Goal: Task Accomplishment & Management: Complete application form

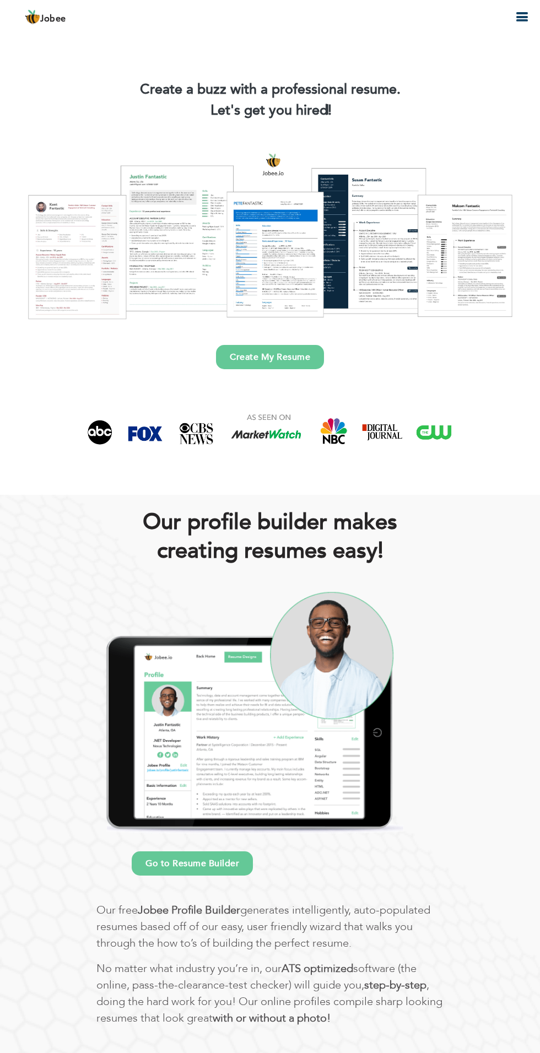
click at [279, 357] on link "Create My Resume" at bounding box center [270, 357] width 108 height 24
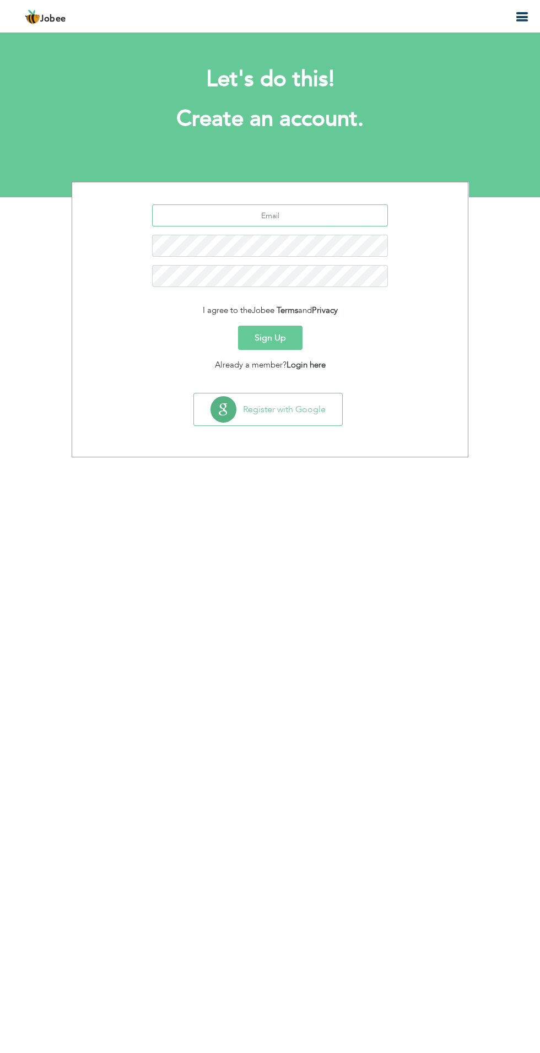
click at [283, 216] on input "text" at bounding box center [270, 215] width 236 height 22
type input "[EMAIL_ADDRESS][DOMAIN_NAME]"
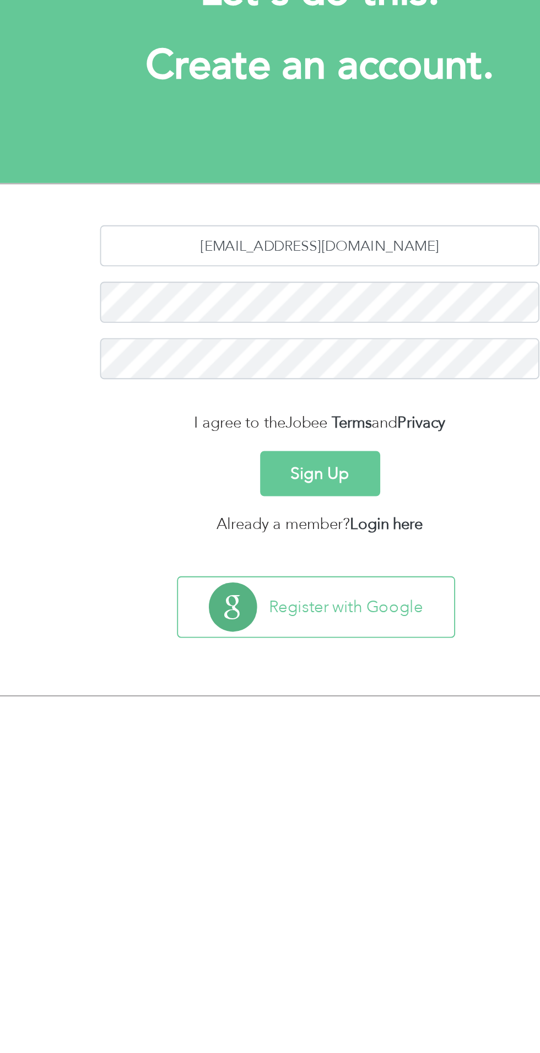
click at [283, 342] on button "Sign Up" at bounding box center [270, 338] width 64 height 24
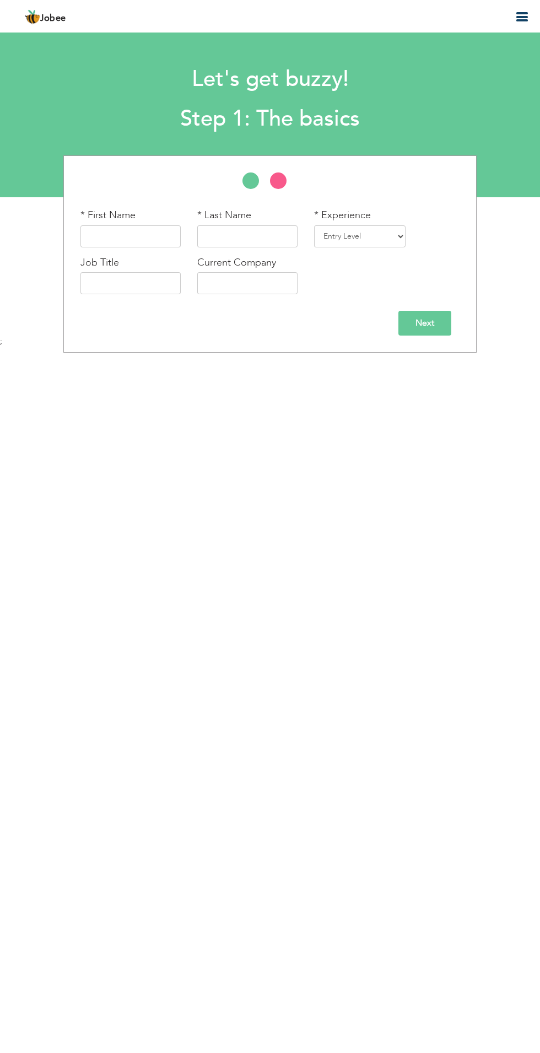
click at [146, 210] on div "* First Name" at bounding box center [130, 227] width 100 height 39
click at [162, 234] on input "text" at bounding box center [130, 236] width 100 height 22
type input "[PERSON_NAME]"
click at [248, 235] on input "text" at bounding box center [247, 236] width 100 height 22
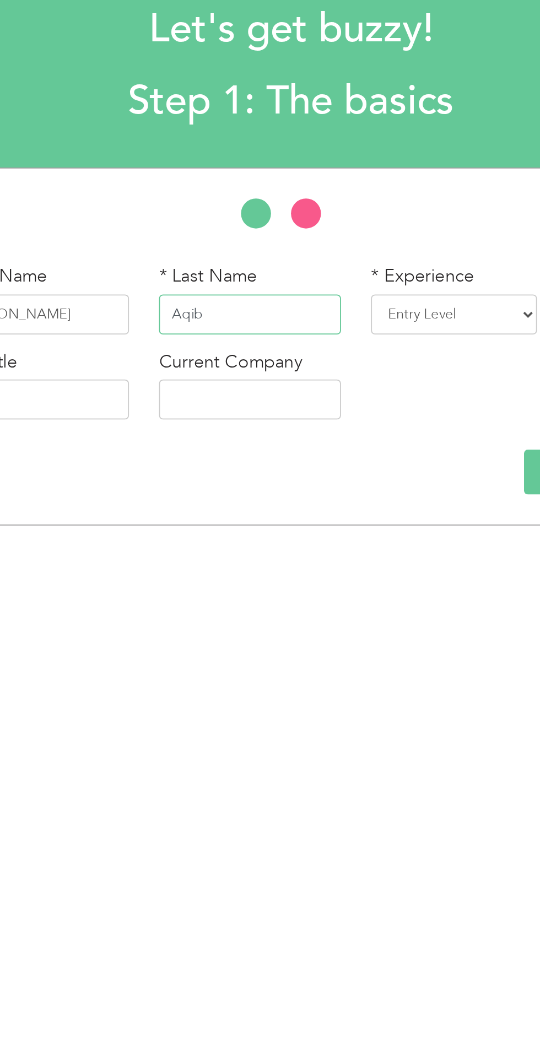
type input "Aqib"
click at [347, 233] on select "Entry Level Less than 1 Year 1 Year 2 Years 3 Years 4 Years 5 Years 6 Years 7 Y…" at bounding box center [359, 236] width 91 height 22
select select "3"
click at [317, 225] on select "Entry Level Less than 1 Year 1 Year 2 Years 3 Years 4 Years 5 Years 6 Years 7 Y…" at bounding box center [359, 236] width 91 height 22
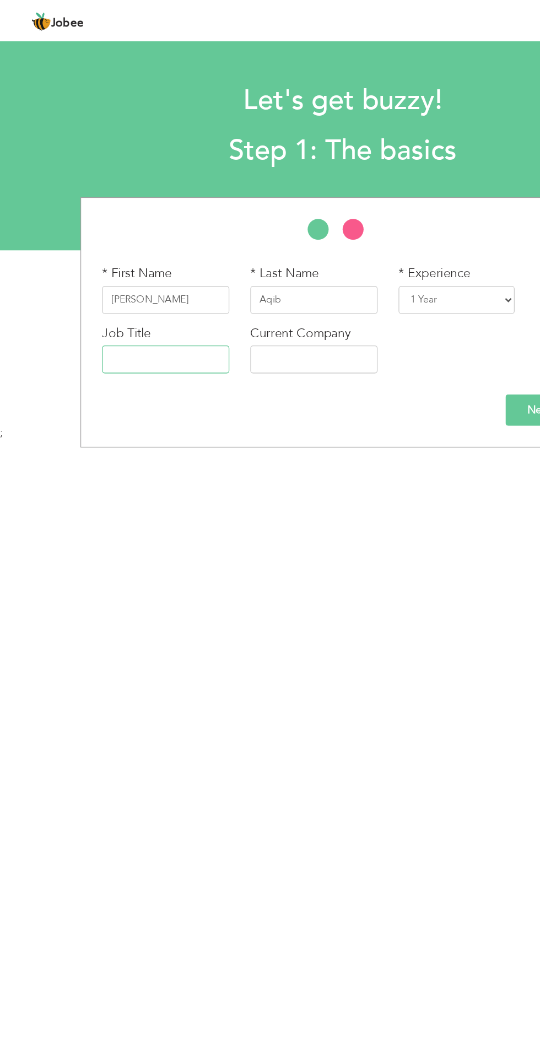
click at [137, 283] on input "text" at bounding box center [130, 283] width 100 height 22
type input "Skilled Worker"
click at [240, 284] on input "text" at bounding box center [247, 283] width 100 height 22
type input "Cami"
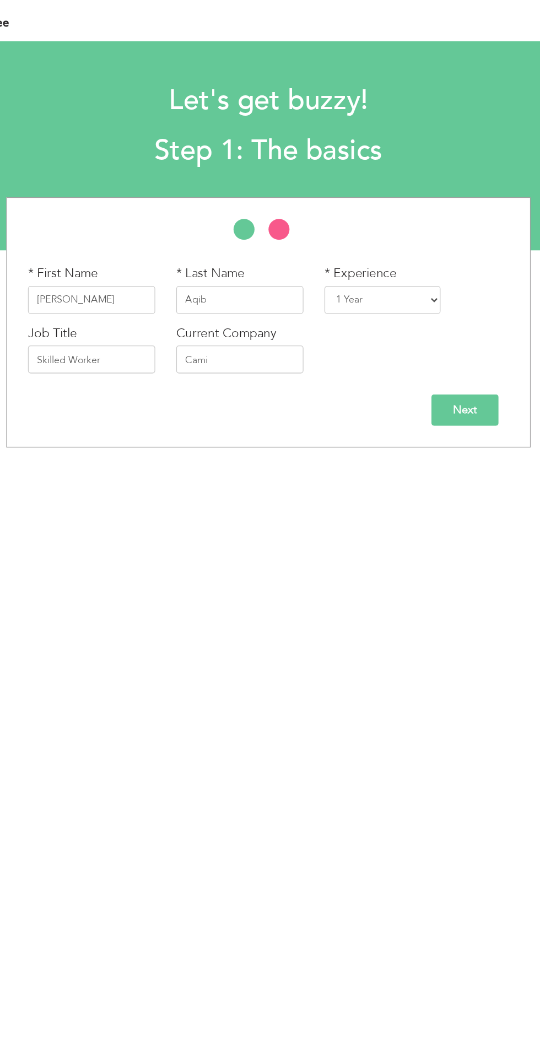
click at [432, 324] on input "Next" at bounding box center [425, 323] width 53 height 25
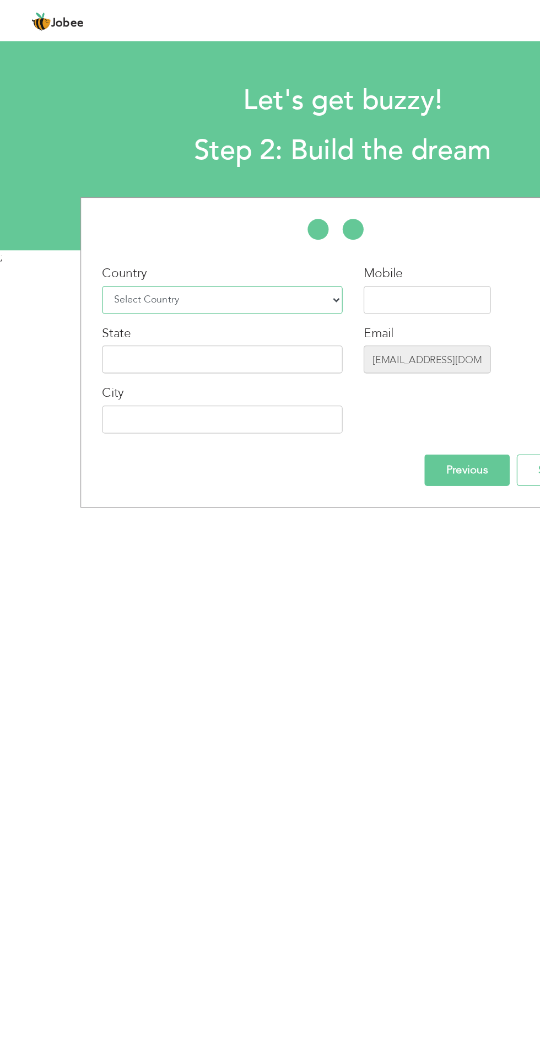
click at [185, 230] on select "Select Country Afghanistan Albania Algeria American Samoa Andorra Angola Anguil…" at bounding box center [175, 236] width 190 height 22
select select "166"
click at [80, 225] on select "Select Country Afghanistan Albania Algeria American Samoa Andorra Angola Anguil…" at bounding box center [175, 236] width 190 height 22
click at [301, 236] on input "text" at bounding box center [337, 236] width 100 height 22
type input "0300000000"
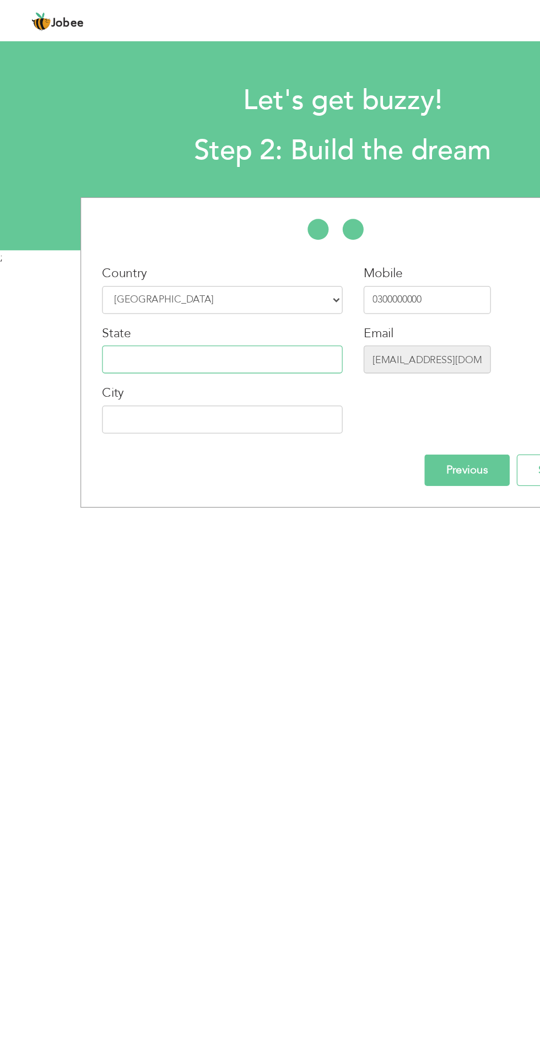
click at [111, 281] on input "text" at bounding box center [175, 283] width 190 height 22
type input "Punjab"
click at [161, 329] on input "text" at bounding box center [175, 331] width 190 height 22
type input "Moan"
type input "[PERSON_NAME]"
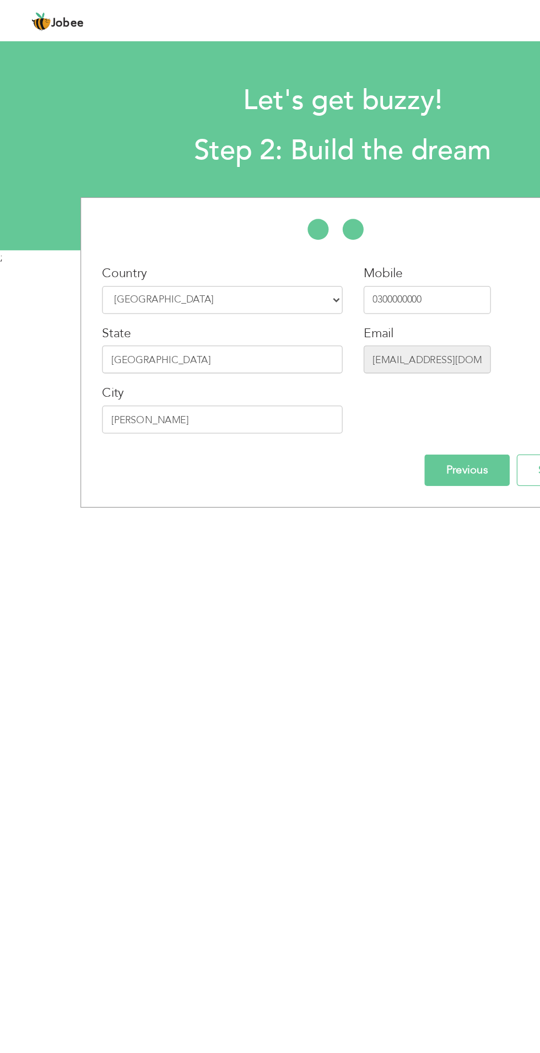
click at [374, 370] on input "Previous" at bounding box center [368, 370] width 67 height 25
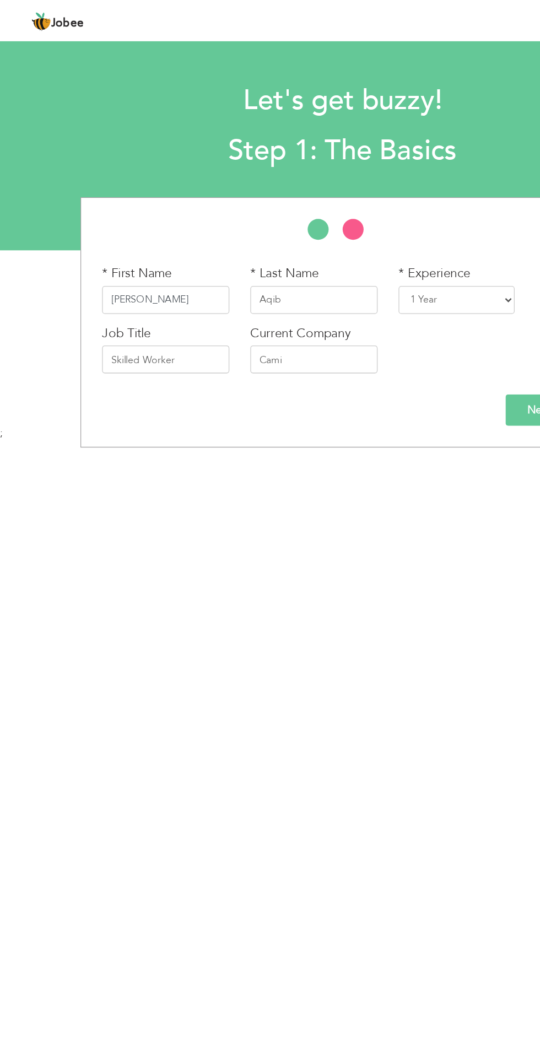
click at [150, 237] on input "Wajeeh" at bounding box center [130, 236] width 100 height 22
click at [227, 384] on body "Jobee Profile Resume Templates Resume Templates Cover Letters About My Resume W…" at bounding box center [270, 524] width 540 height 1048
click at [407, 325] on input "Next" at bounding box center [425, 323] width 53 height 25
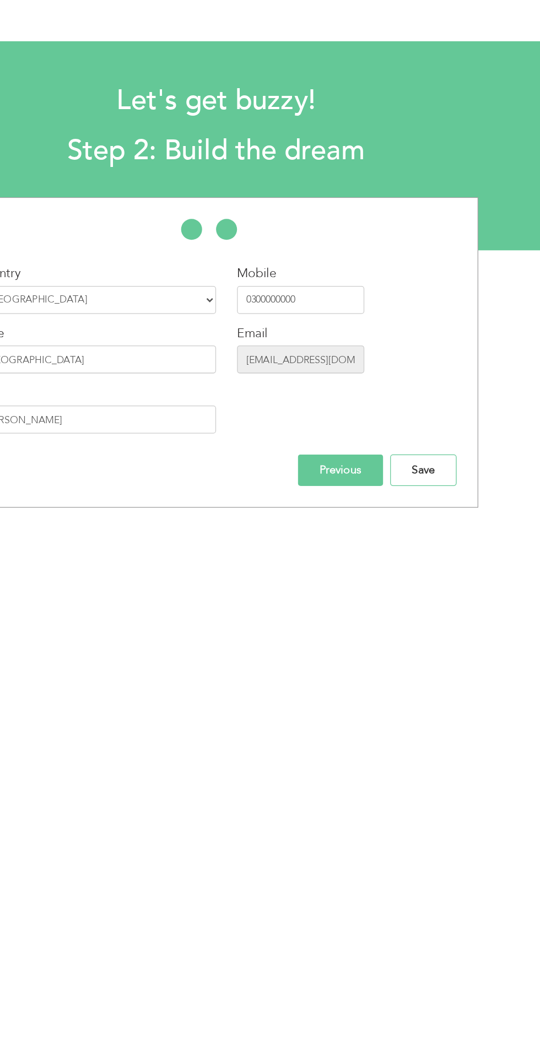
click at [438, 374] on input "Save" at bounding box center [433, 370] width 52 height 25
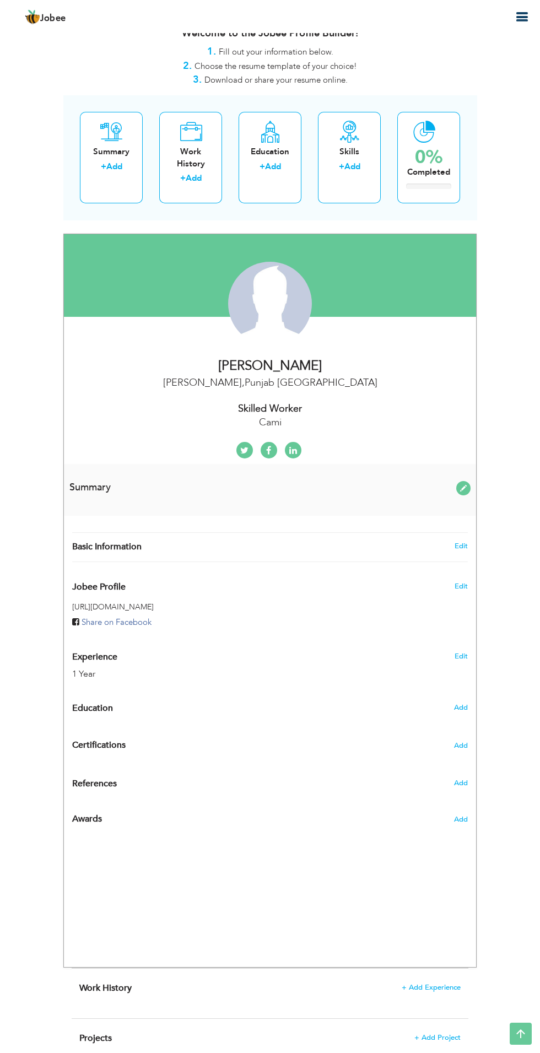
scroll to position [20, 0]
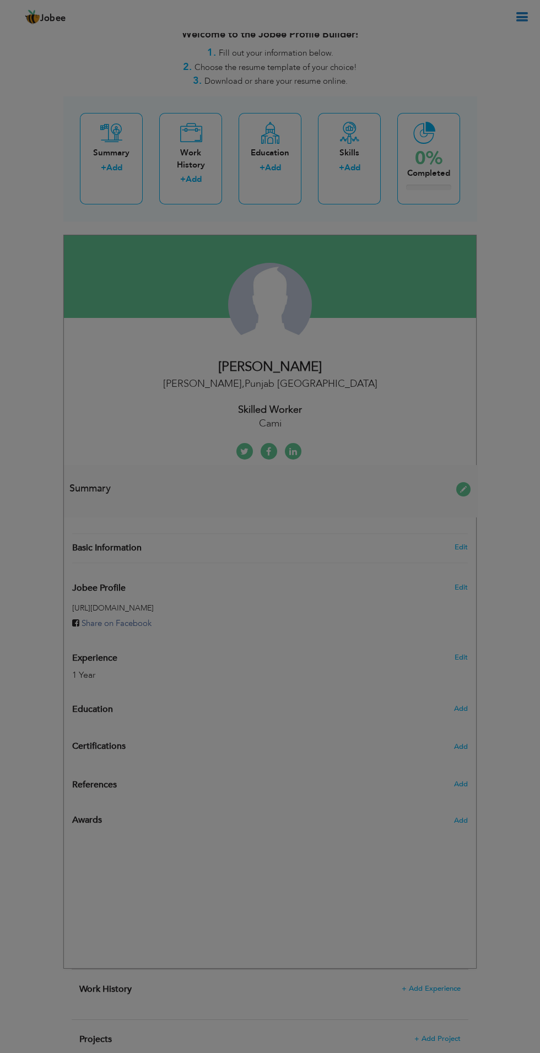
radio input "true"
click at [0, 0] on div "× Education * Degree Title Majors Year Completion Institute GPA" at bounding box center [0, 0] width 0 height 0
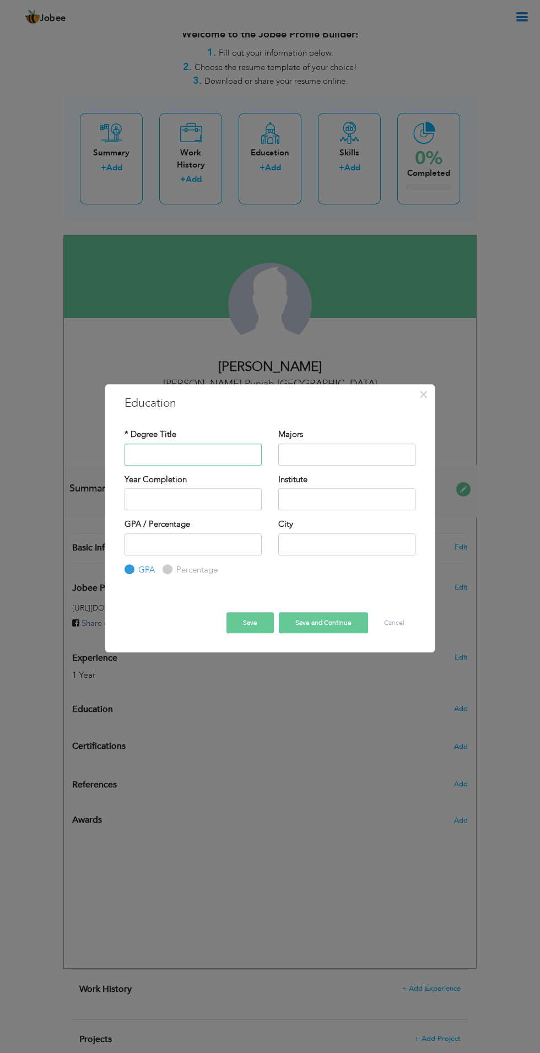
click at [193, 457] on input "text" at bounding box center [193, 455] width 137 height 22
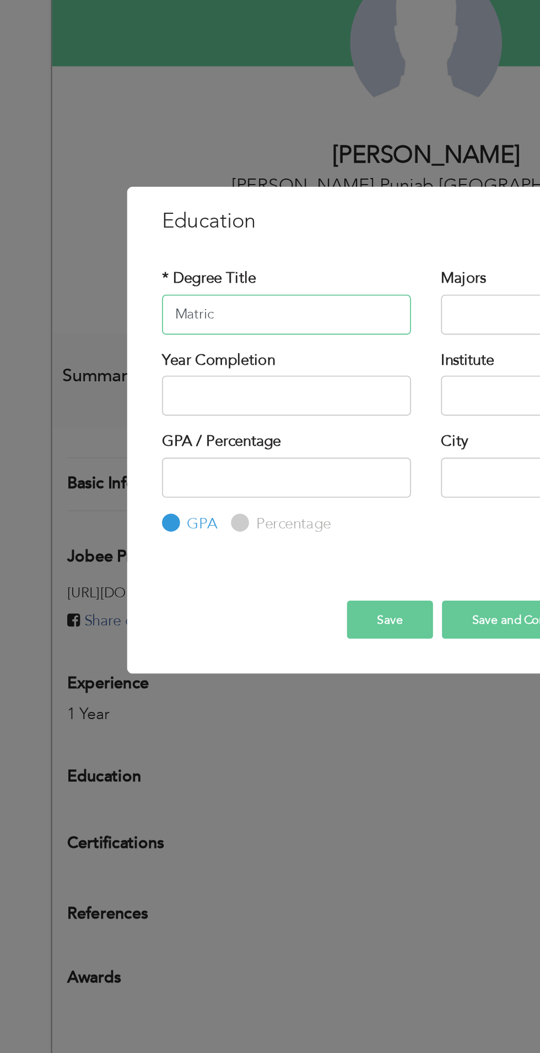
type input "Matric"
click at [302, 457] on input "text" at bounding box center [346, 455] width 137 height 22
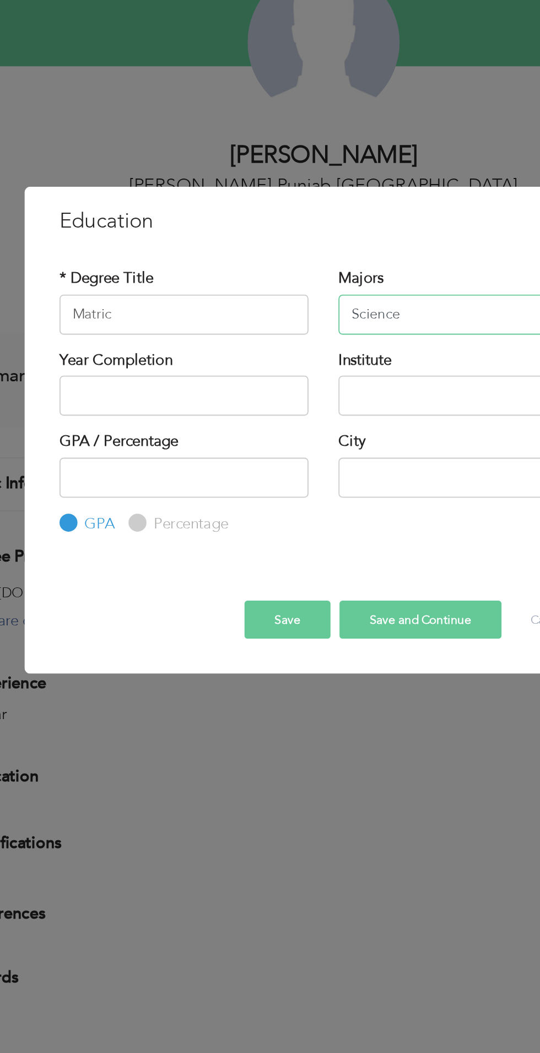
type input "Science"
click at [218, 500] on input "text" at bounding box center [193, 499] width 137 height 22
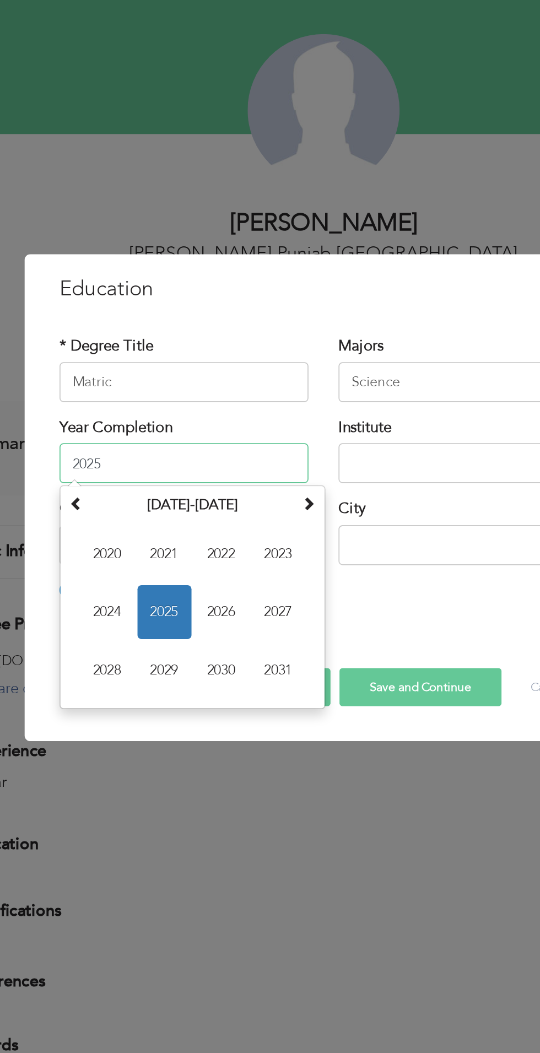
click at [245, 560] on span "2023" at bounding box center [245, 550] width 30 height 30
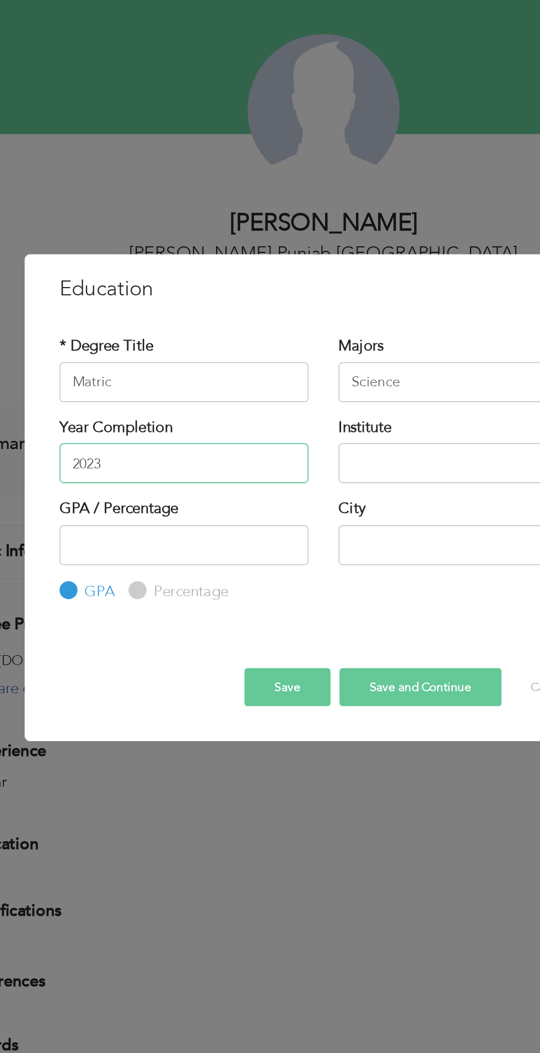
click at [219, 503] on input "2023" at bounding box center [193, 499] width 137 height 22
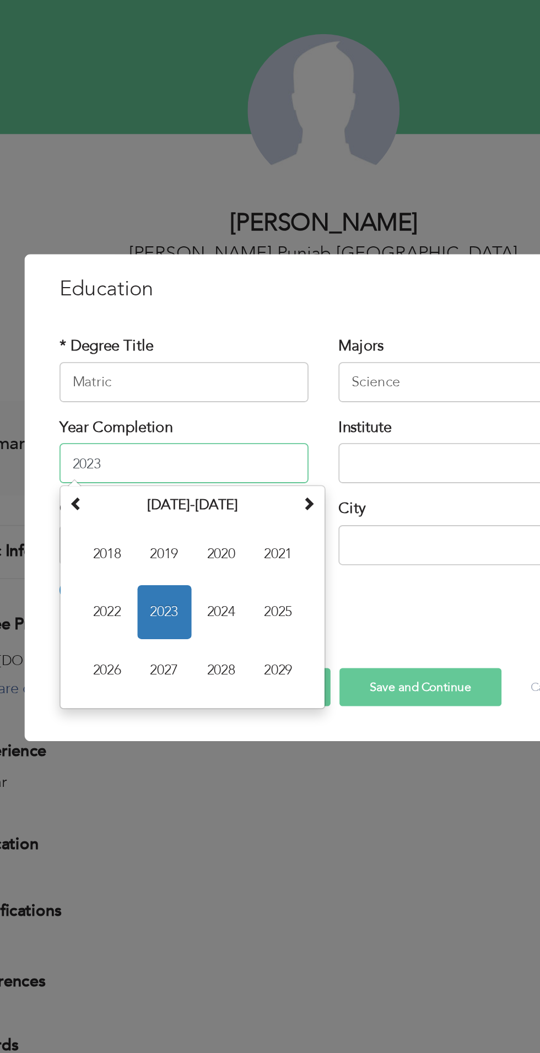
click at [180, 544] on span "2019" at bounding box center [183, 550] width 30 height 30
type input "2019"
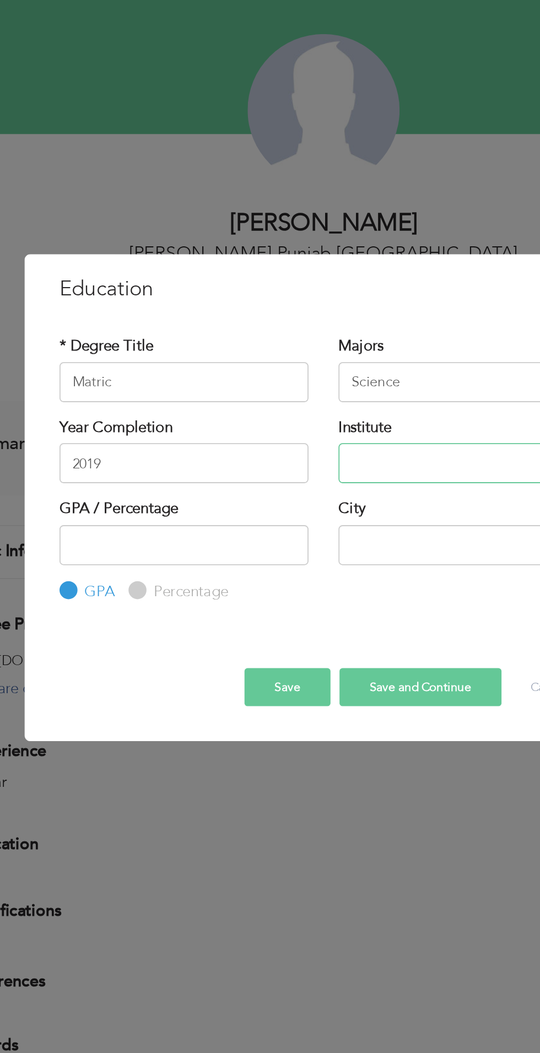
click at [320, 499] on input "text" at bounding box center [346, 499] width 137 height 22
type input "Govt High school"
click at [223, 547] on input "number" at bounding box center [193, 545] width 137 height 22
type input "80"
click at [313, 547] on input "text" at bounding box center [346, 545] width 137 height 22
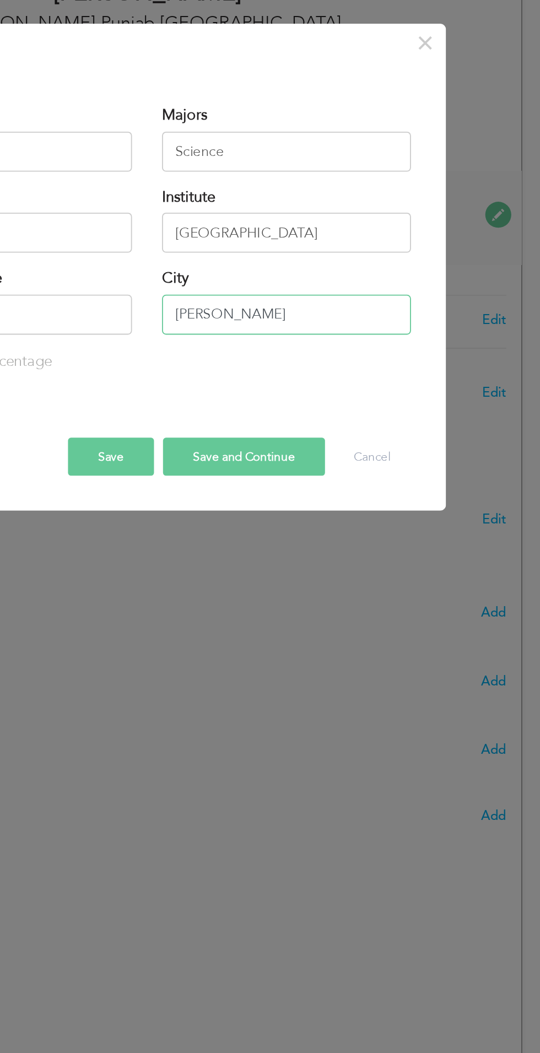
type input "[PERSON_NAME]"
click at [318, 629] on button "Save and Continue" at bounding box center [323, 622] width 89 height 21
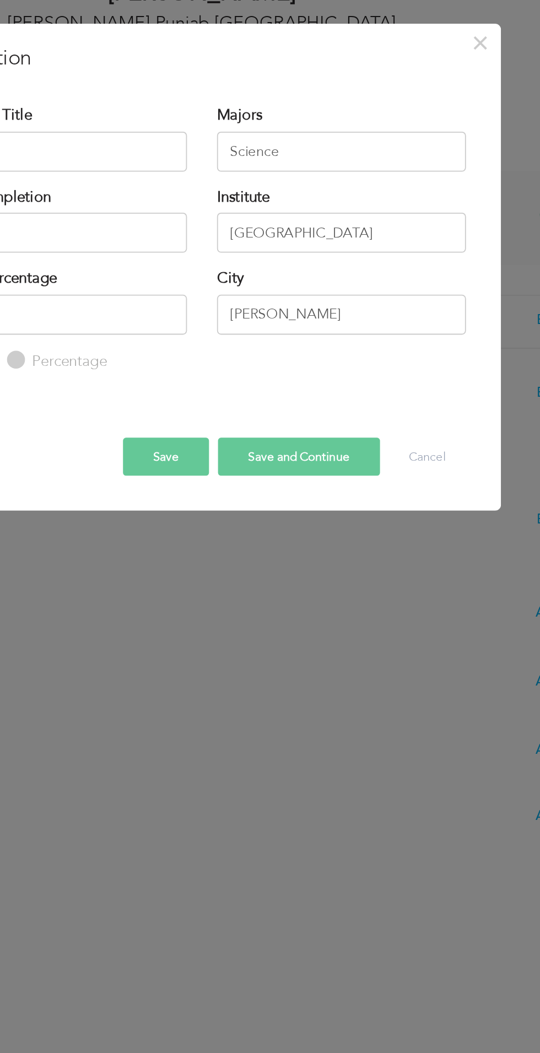
click at [327, 622] on button "Save and Continue" at bounding box center [323, 622] width 89 height 21
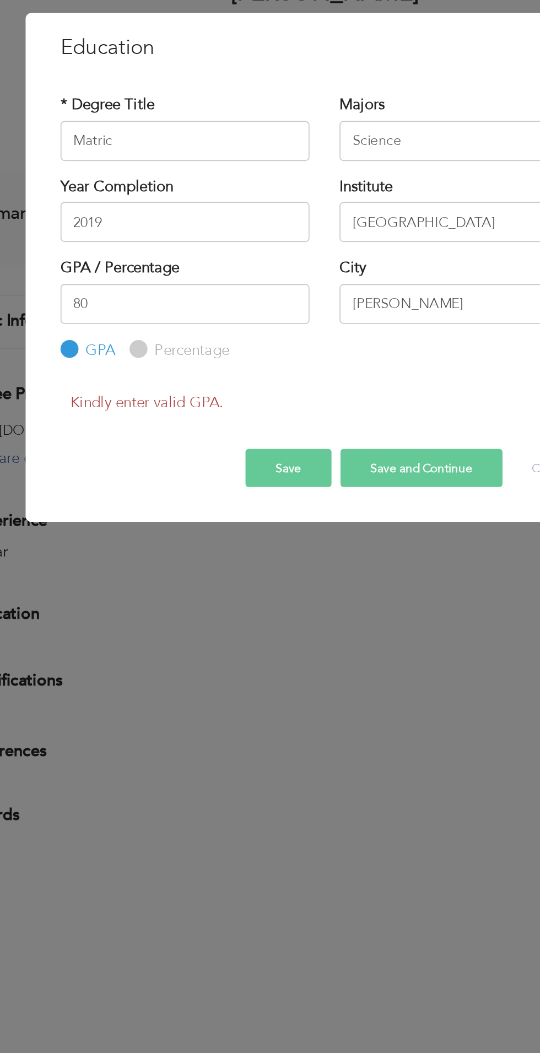
click at [177, 568] on label "Percentage" at bounding box center [196, 564] width 44 height 12
click at [170, 567] on input "Percentage" at bounding box center [166, 563] width 7 height 7
radio input "true"
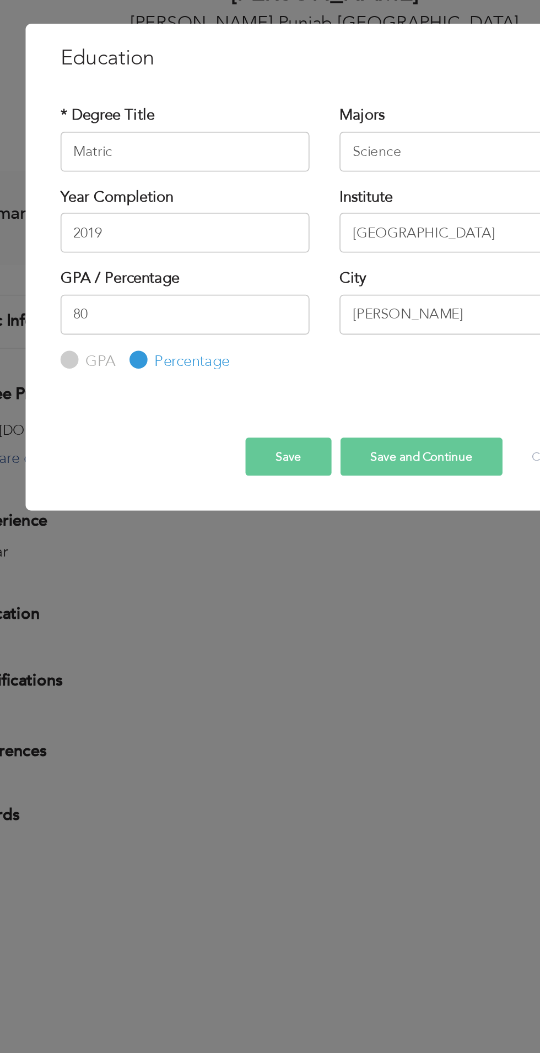
click at [330, 630] on button "Save and Continue" at bounding box center [323, 622] width 89 height 21
radio input "true"
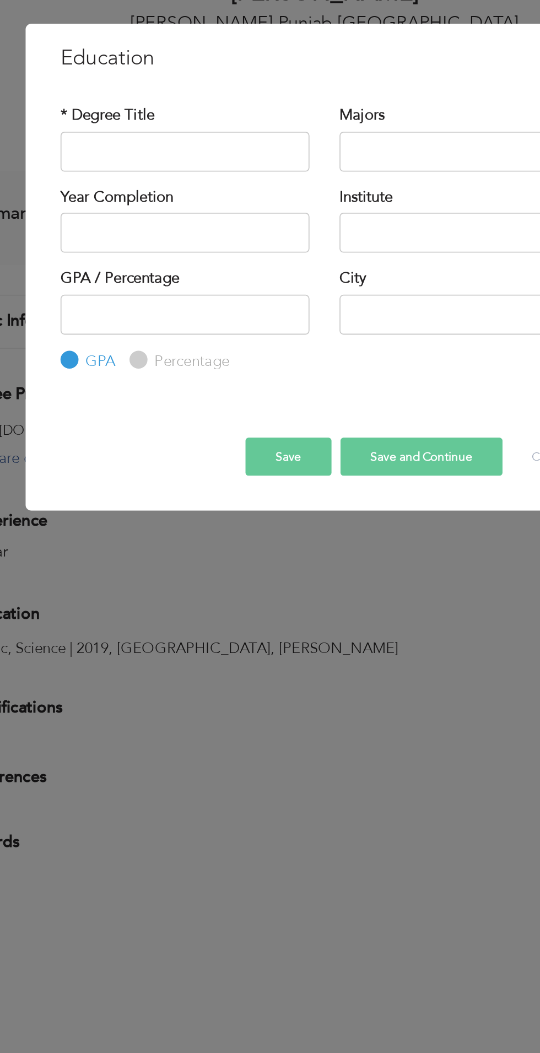
click at [250, 626] on button "Save" at bounding box center [250, 622] width 47 height 21
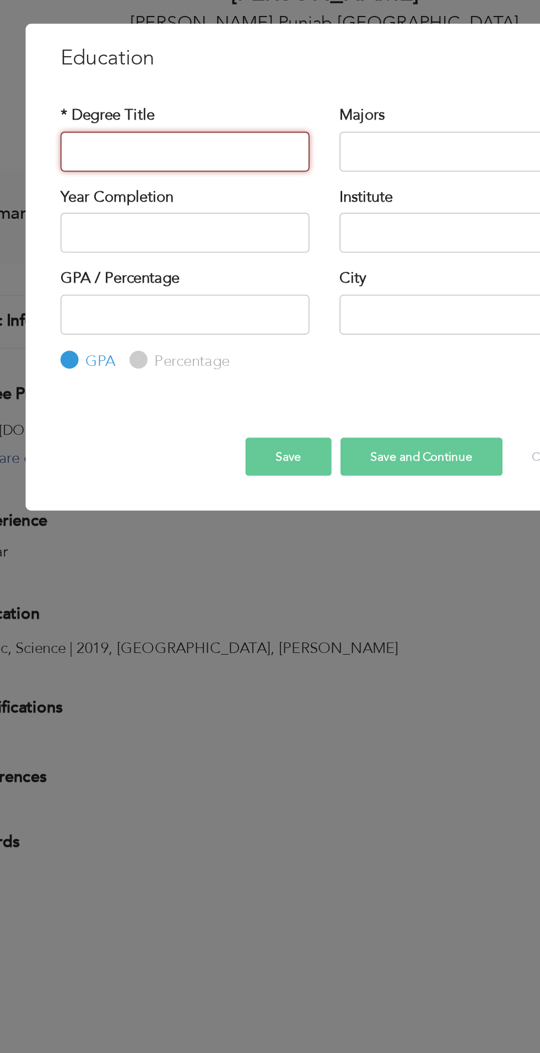
click at [137, 457] on input "text" at bounding box center [193, 455] width 137 height 22
click at [250, 628] on button "Save" at bounding box center [250, 622] width 47 height 21
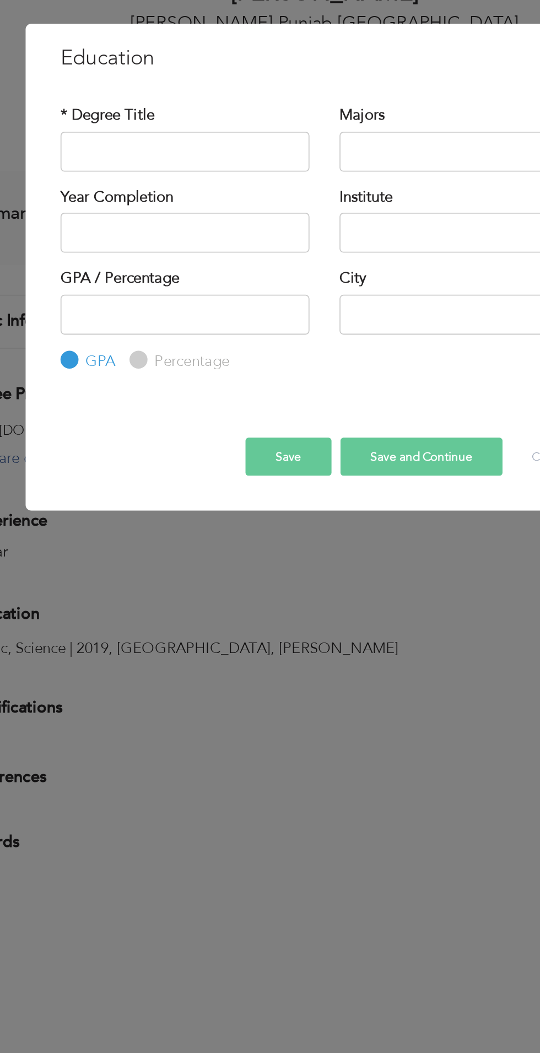
click at [263, 703] on div "× Education * Degree Title Majors Year Completion Institute GPA" at bounding box center [270, 526] width 540 height 1053
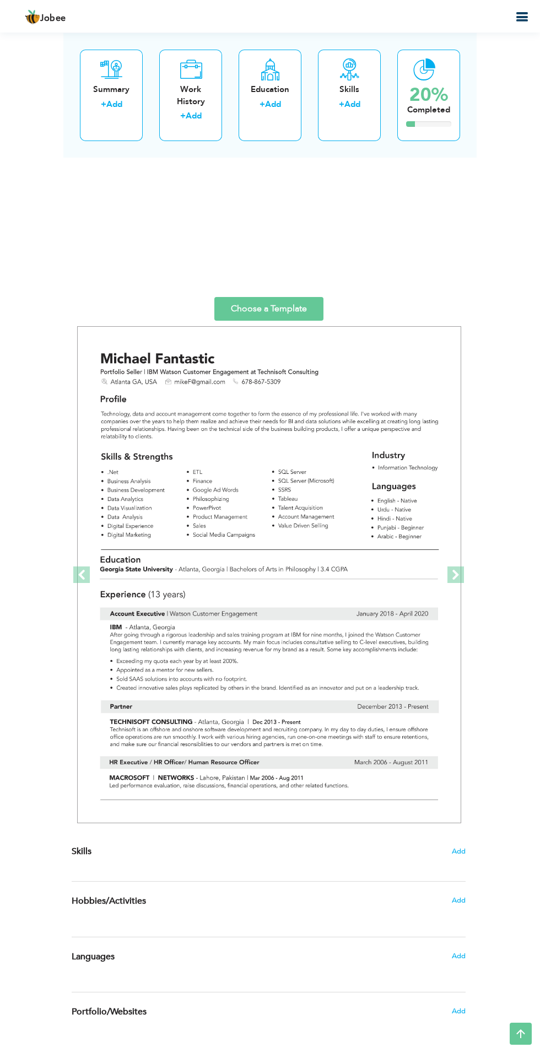
scroll to position [1451, 0]
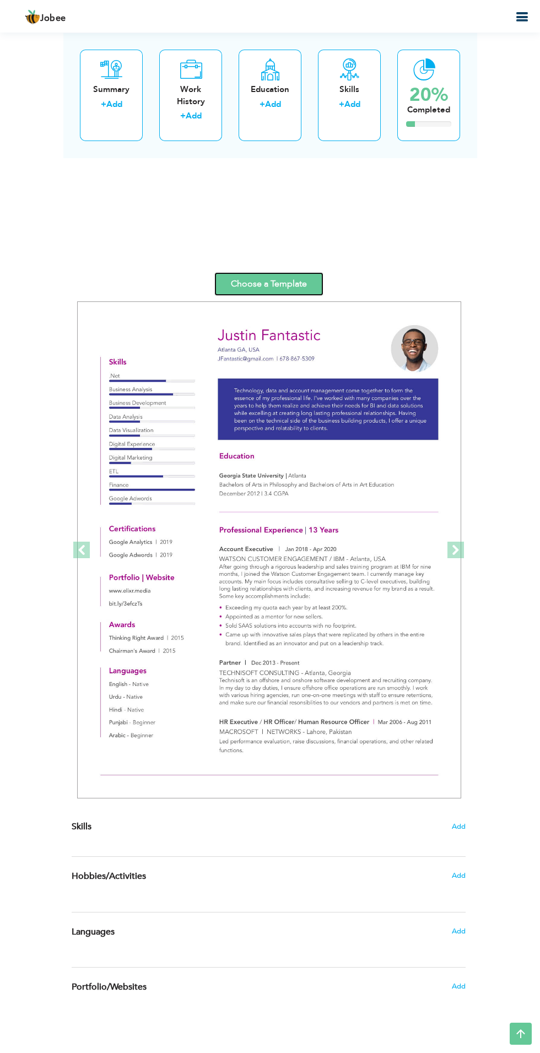
click at [281, 284] on link "Choose a Template" at bounding box center [268, 284] width 109 height 24
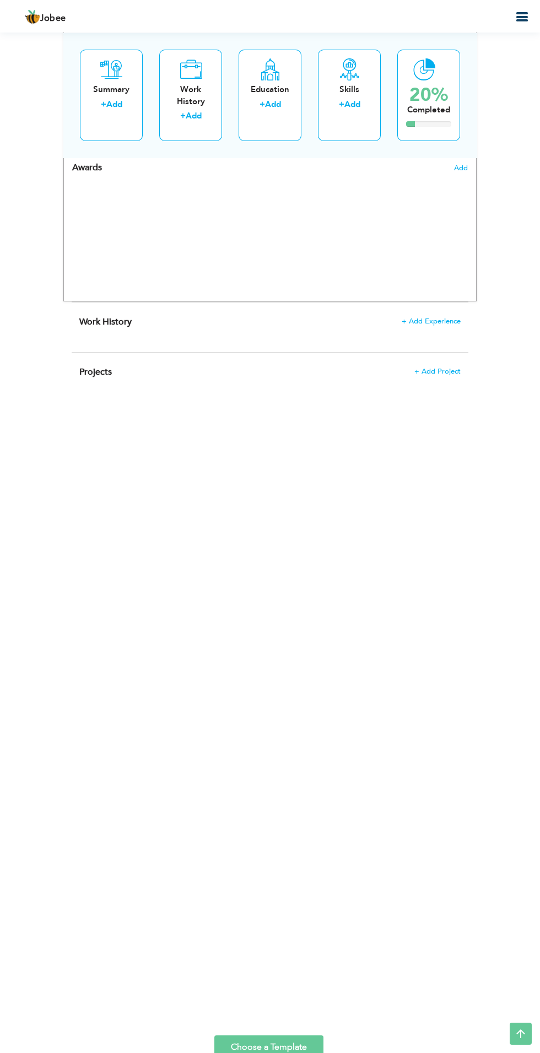
scroll to position [1451, 0]
